Goal: Task Accomplishment & Management: Use online tool/utility

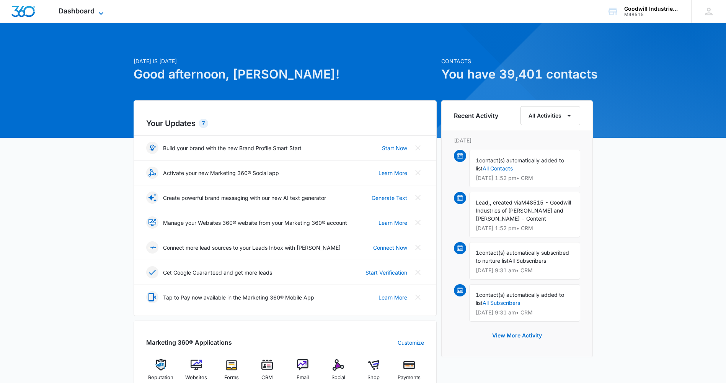
click at [103, 10] on icon at bounding box center [100, 13] width 9 height 9
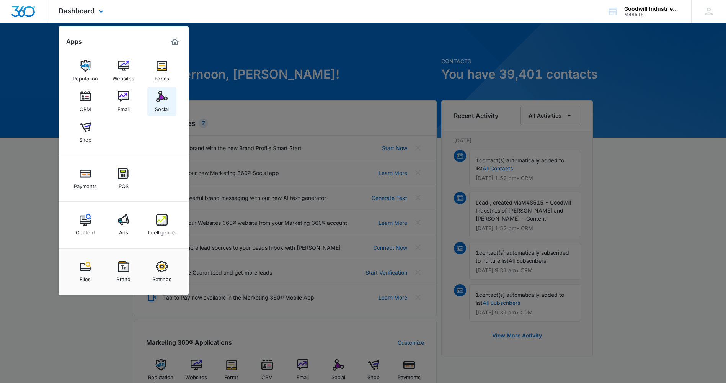
click at [163, 101] on img at bounding box center [161, 96] width 11 height 11
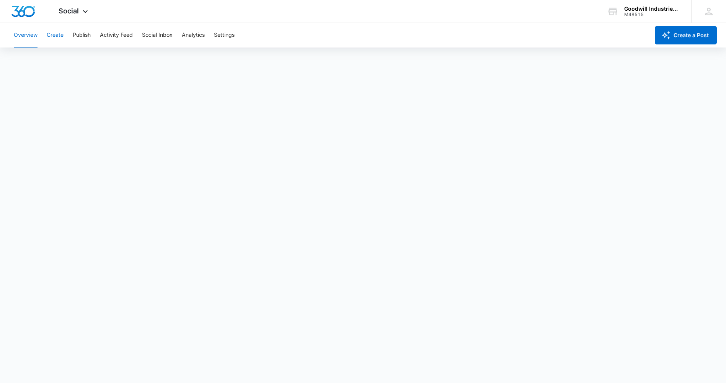
click at [61, 37] on button "Create" at bounding box center [55, 35] width 17 height 24
click at [77, 42] on button "Publish" at bounding box center [82, 35] width 18 height 24
